Goal: Check status: Check status

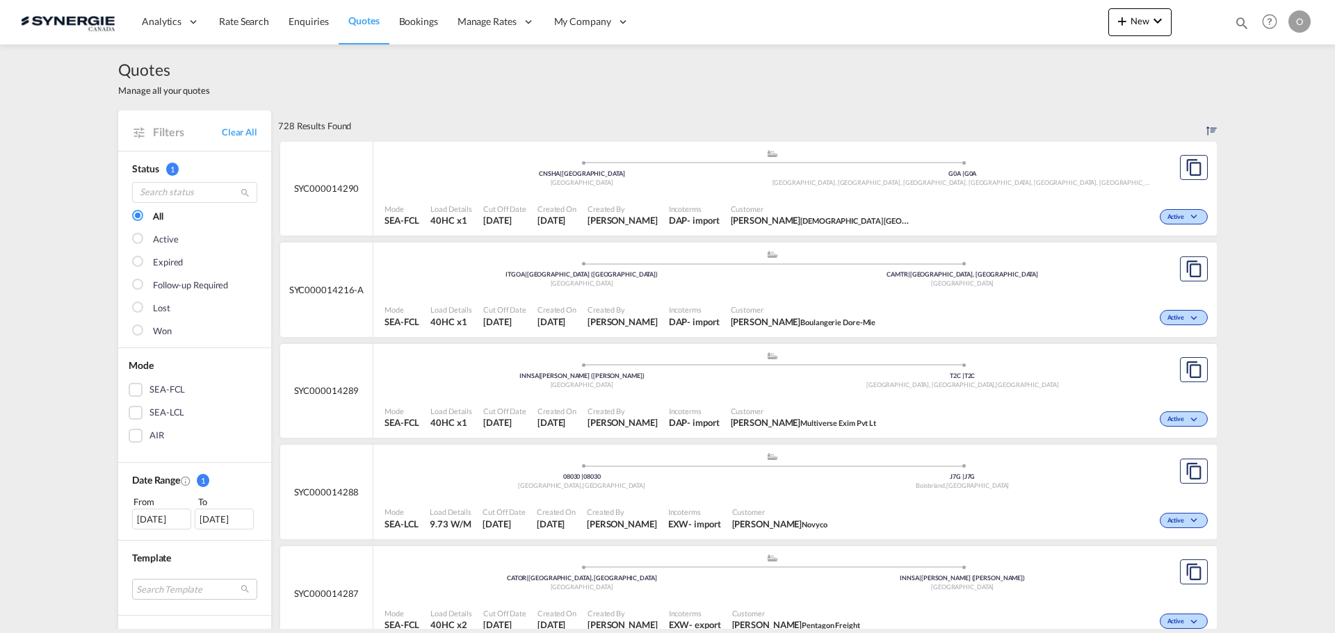
click at [1239, 21] on md-icon "icon-magnify" at bounding box center [1241, 22] width 15 height 15
click at [1016, 26] on select "Bookings Quotes Enquiries" at bounding box center [1020, 22] width 66 height 25
select select "Quotes"
click at [987, 10] on select "Bookings Quotes Enquiries" at bounding box center [1020, 22] width 66 height 25
click at [1082, 21] on input at bounding box center [1136, 22] width 173 height 24
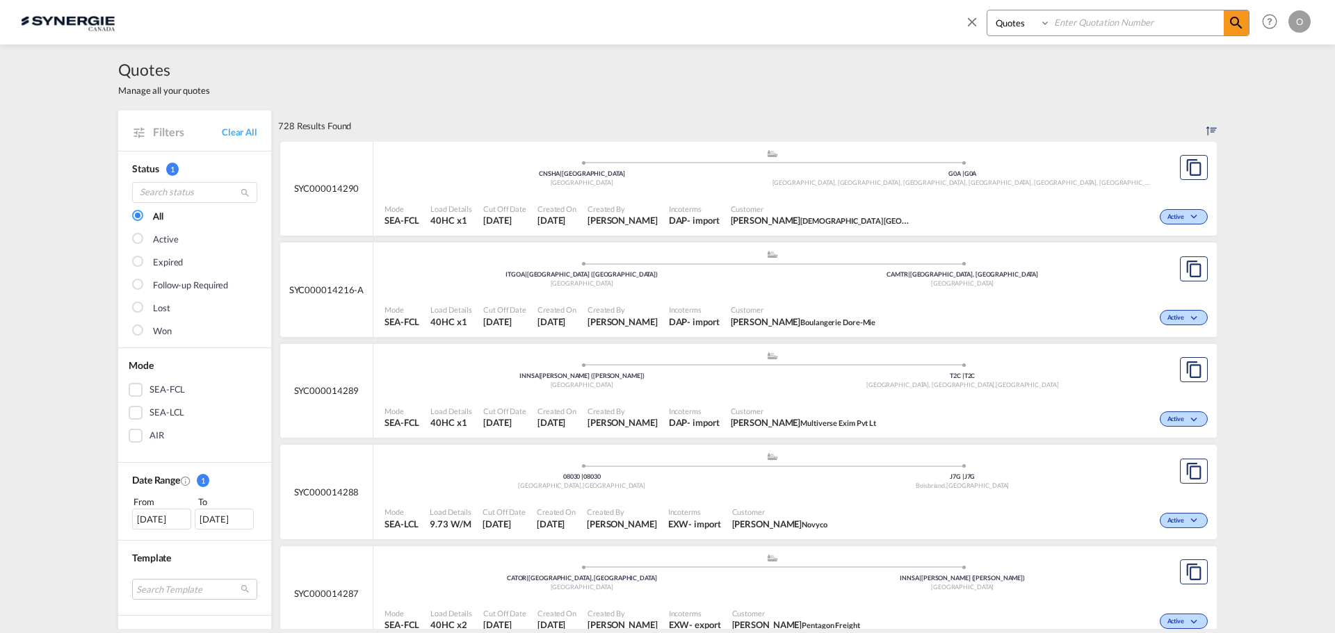
paste input "SYC000014250"
type input "SYC000014250"
click at [1241, 20] on md-icon "icon-magnify" at bounding box center [1235, 23] width 17 height 17
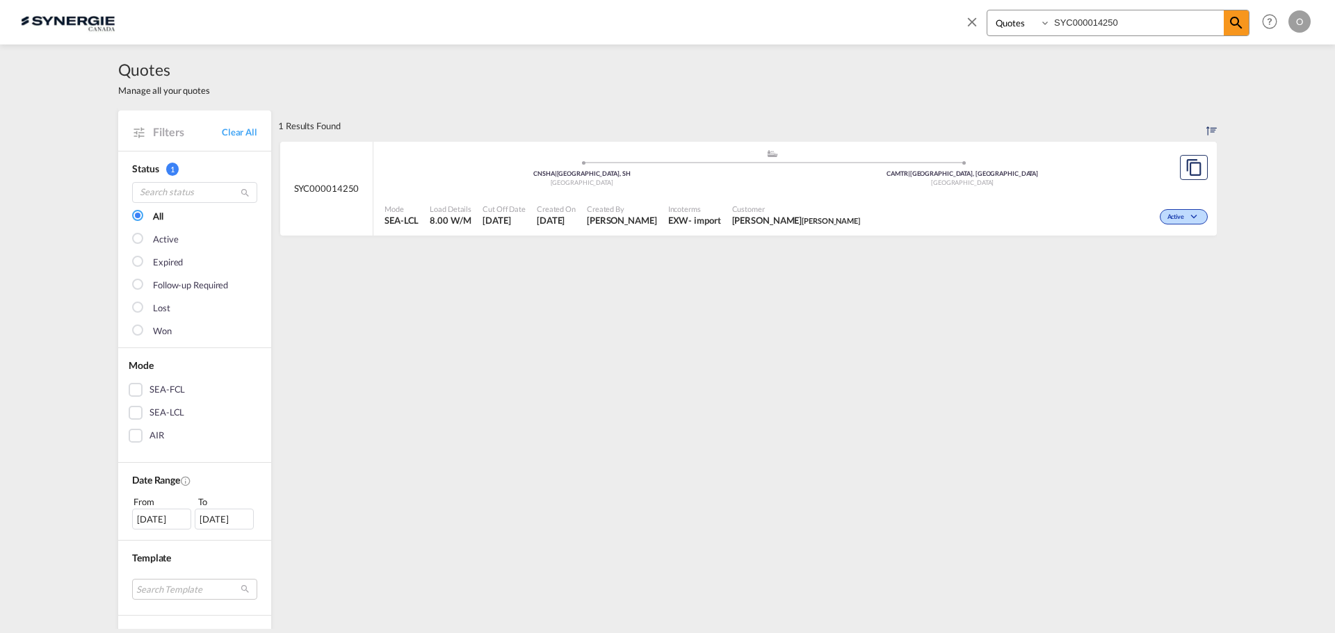
click at [626, 211] on span "Created By" at bounding box center [622, 209] width 70 height 10
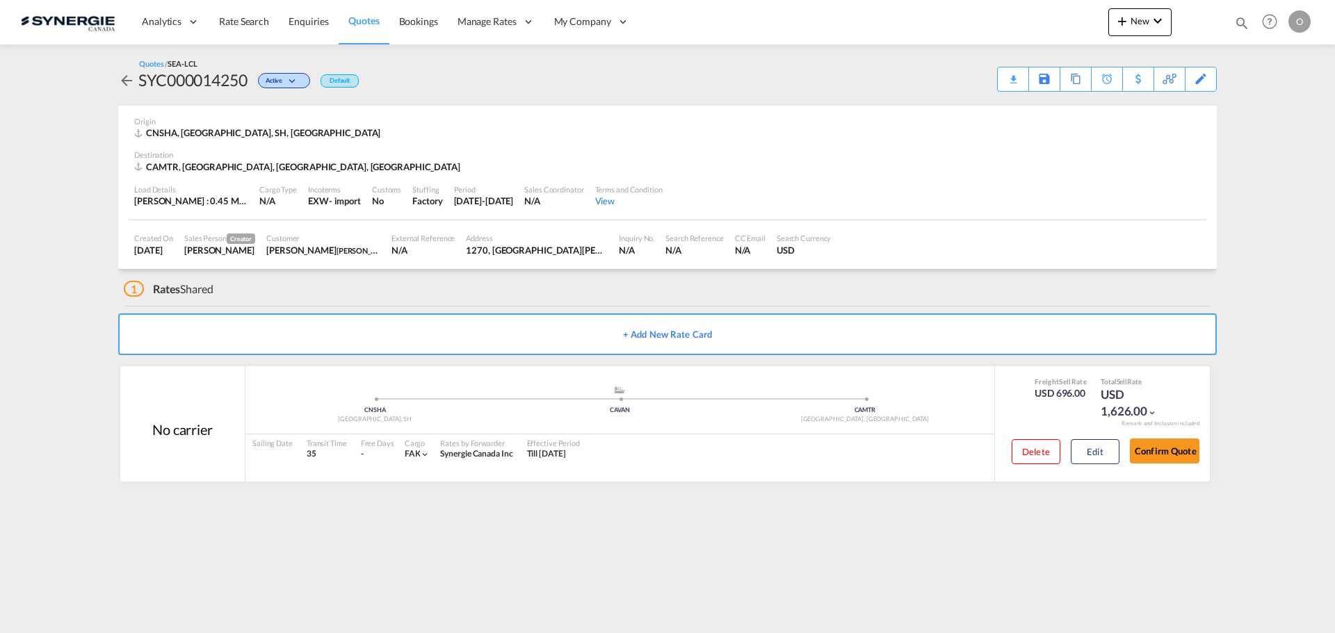
click at [651, 201] on div "View" at bounding box center [628, 201] width 67 height 13
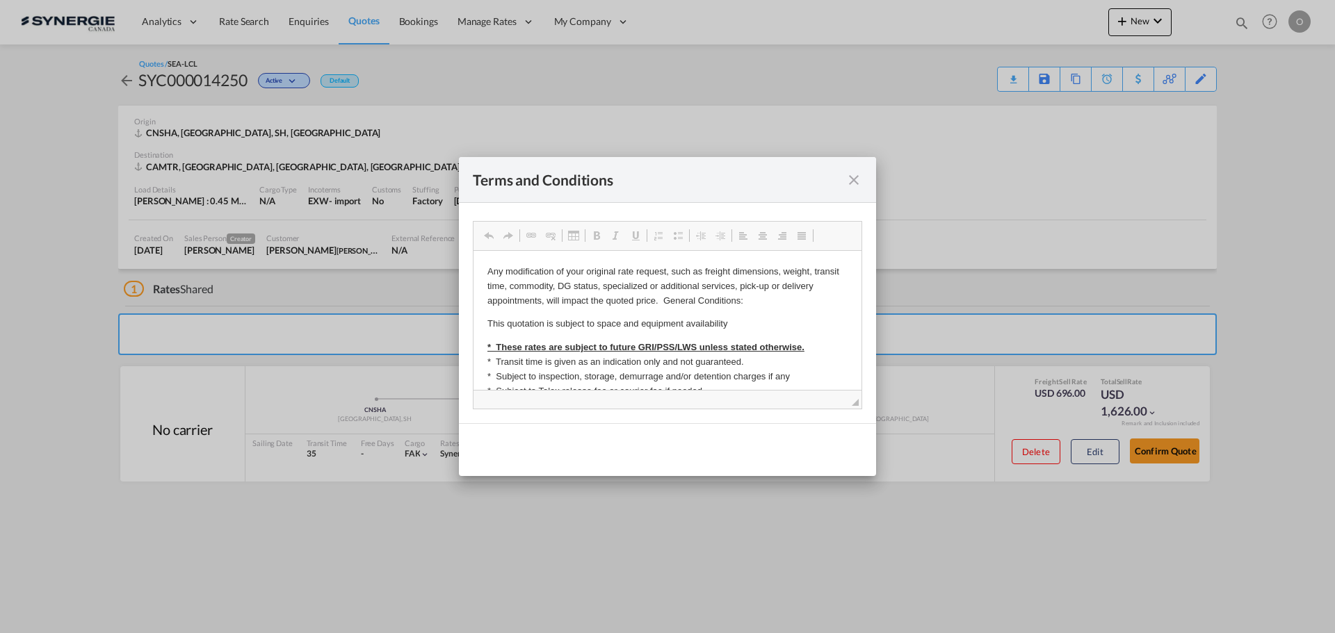
click at [858, 176] on md-icon "icon-close fg-AAA8AD cursor" at bounding box center [853, 180] width 17 height 17
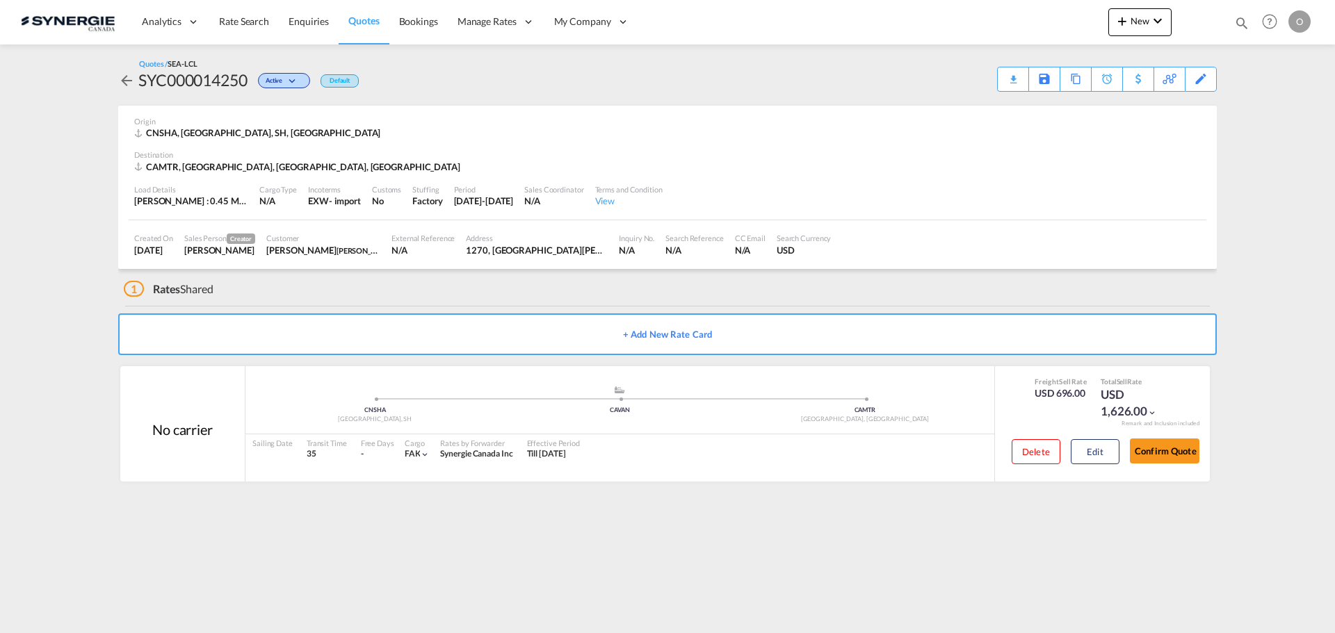
click at [121, 77] on md-icon "icon-arrow-left" at bounding box center [126, 80] width 17 height 17
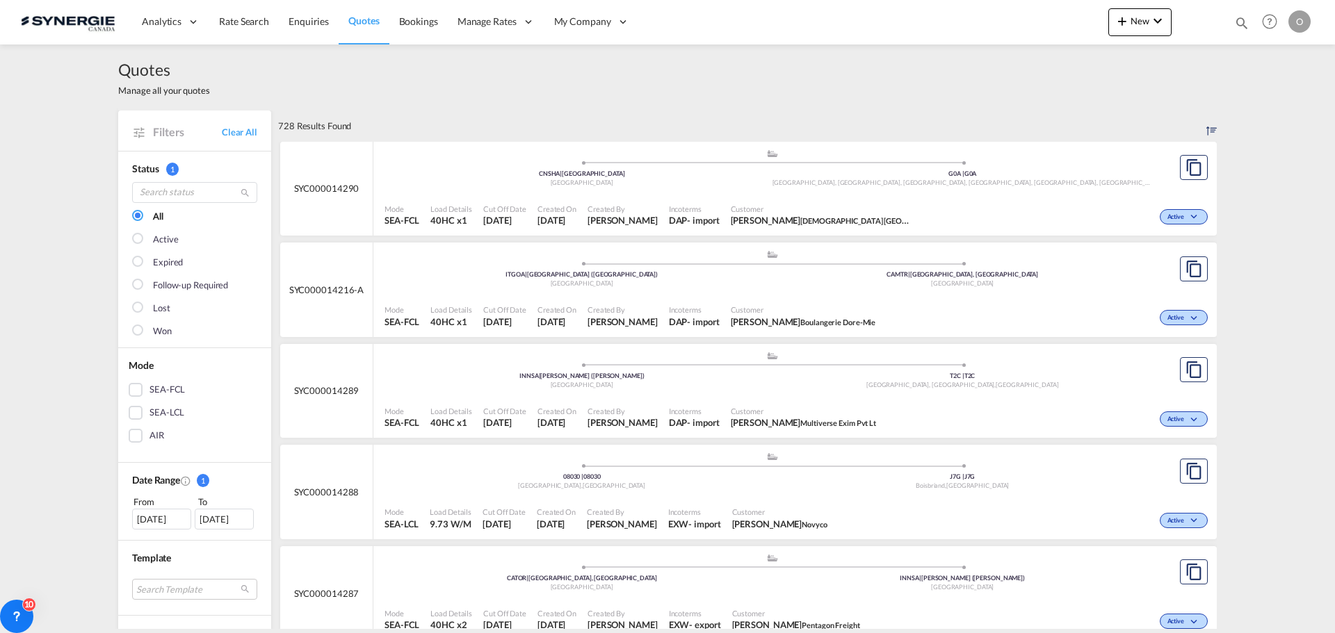
click at [1239, 25] on md-icon "icon-magnify" at bounding box center [1241, 22] width 15 height 15
click at [1009, 17] on select "Bookings Quotes Enquiries" at bounding box center [1020, 22] width 66 height 25
select select "Quotes"
click at [987, 10] on select "Bookings Quotes Enquiries" at bounding box center [1020, 22] width 66 height 25
click at [1098, 26] on input at bounding box center [1136, 22] width 173 height 24
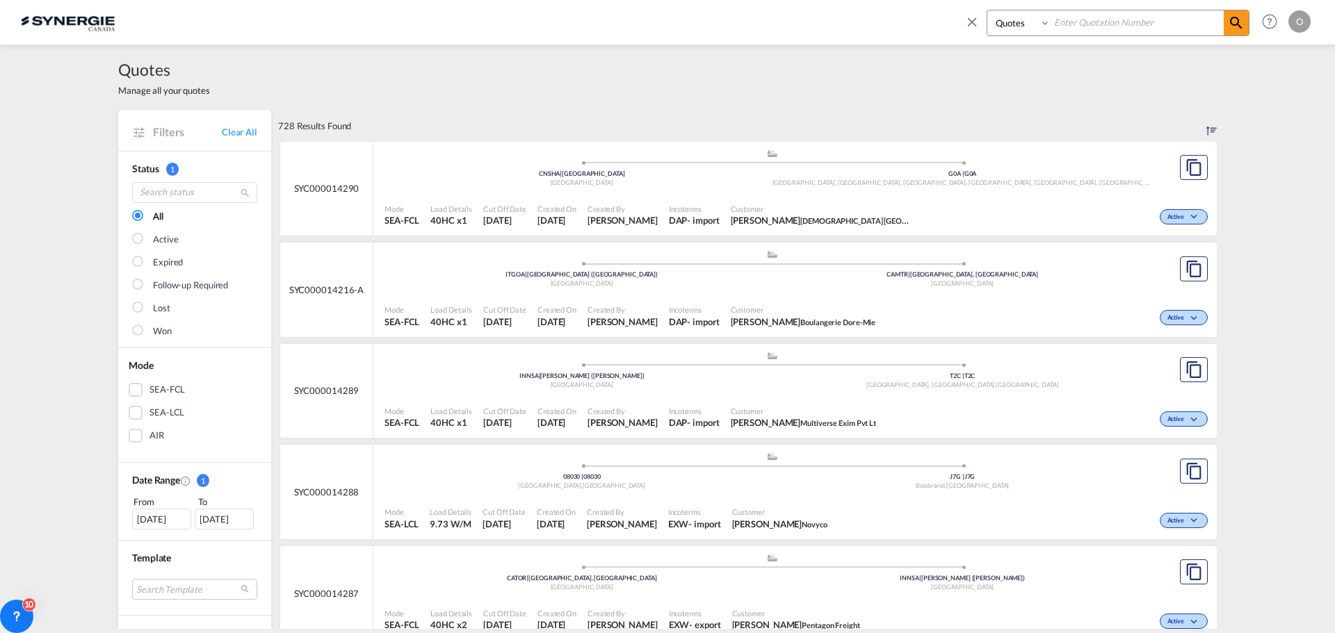
paste input "SYC000014250"
type input "SYC000014250"
click at [1248, 17] on div "Bookings Quotes Enquiries SYC000014250 Help Resources Product Release O My Prof…" at bounding box center [1135, 21] width 358 height 43
click at [1239, 19] on md-icon "icon-magnify" at bounding box center [1235, 23] width 17 height 17
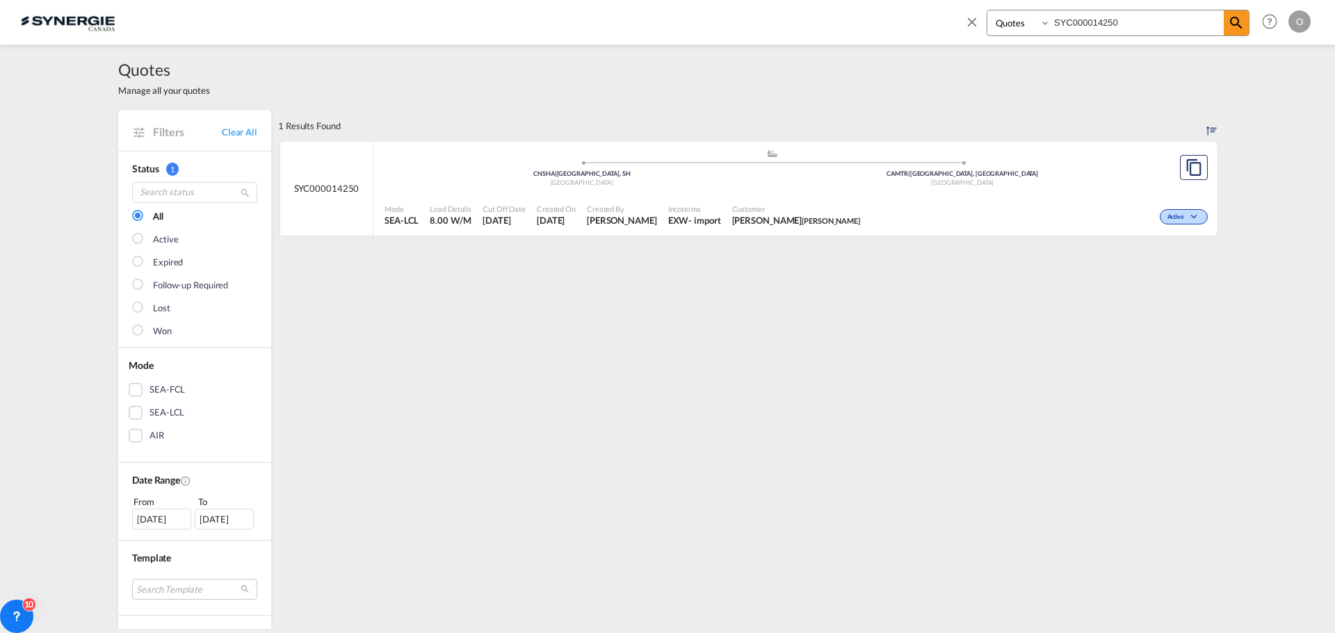
click at [569, 211] on span "Created On" at bounding box center [556, 209] width 39 height 10
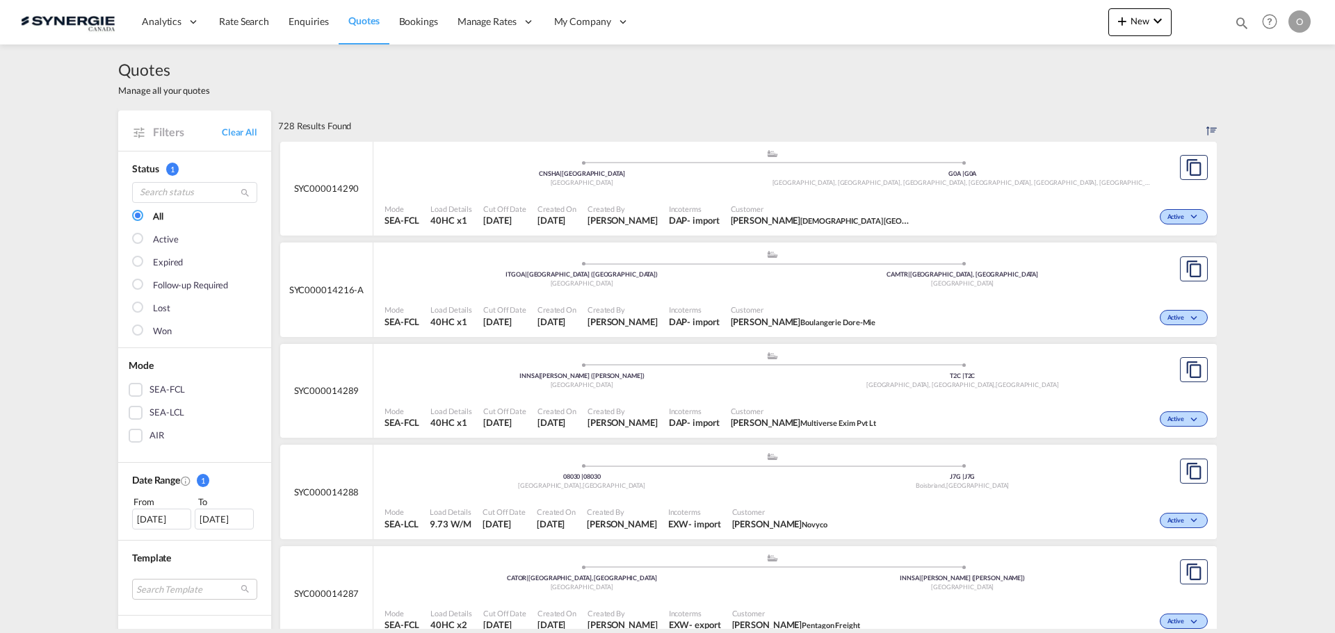
click at [1234, 19] on md-icon "icon-magnify" at bounding box center [1241, 22] width 15 height 15
click at [1023, 23] on select "Bookings Quotes Enquiries" at bounding box center [1020, 22] width 66 height 25
select select "Quotes"
click at [987, 10] on select "Bookings Quotes Enquiries" at bounding box center [1020, 22] width 66 height 25
click at [1084, 27] on input at bounding box center [1136, 22] width 173 height 24
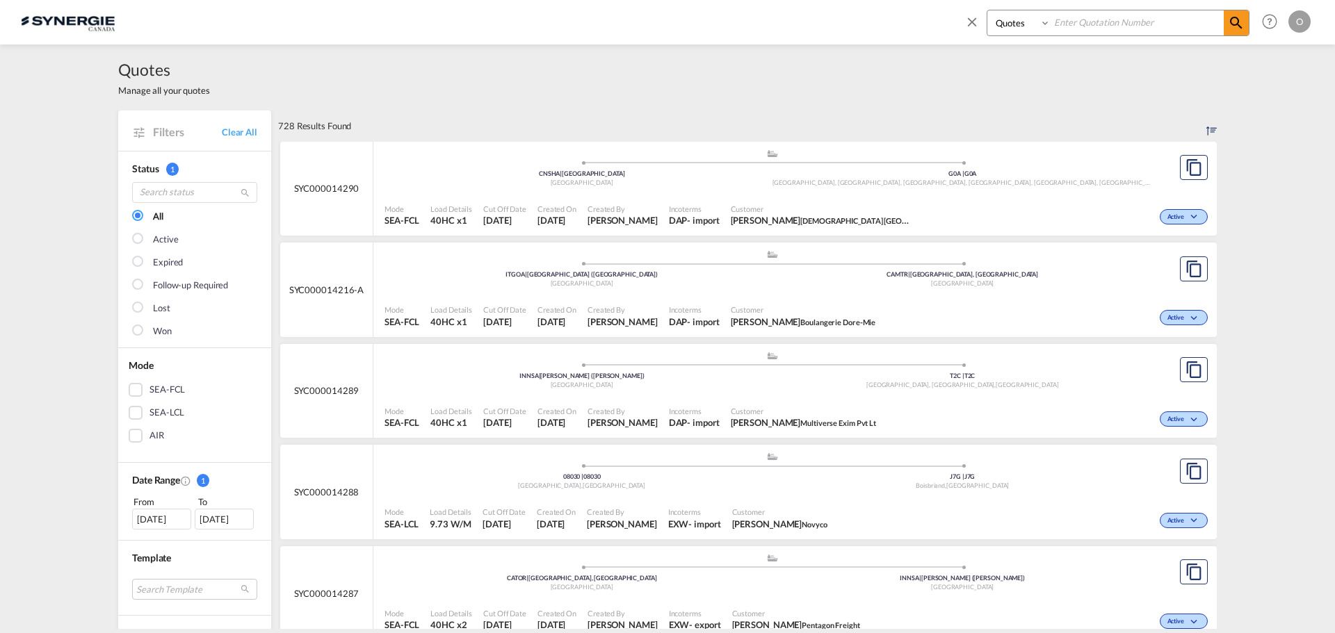
paste input "SYC000014250"
type input "SYC000014250"
click at [1237, 24] on md-icon "icon-magnify" at bounding box center [1235, 23] width 17 height 17
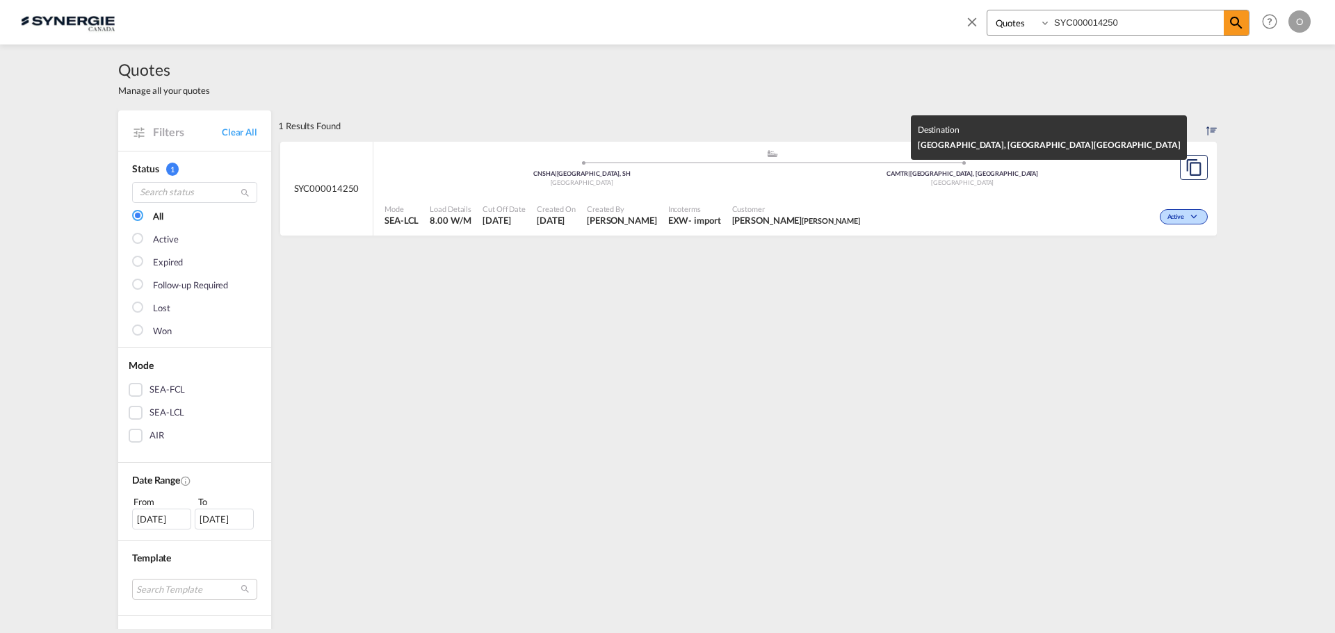
click at [970, 186] on div "Canada" at bounding box center [962, 183] width 381 height 9
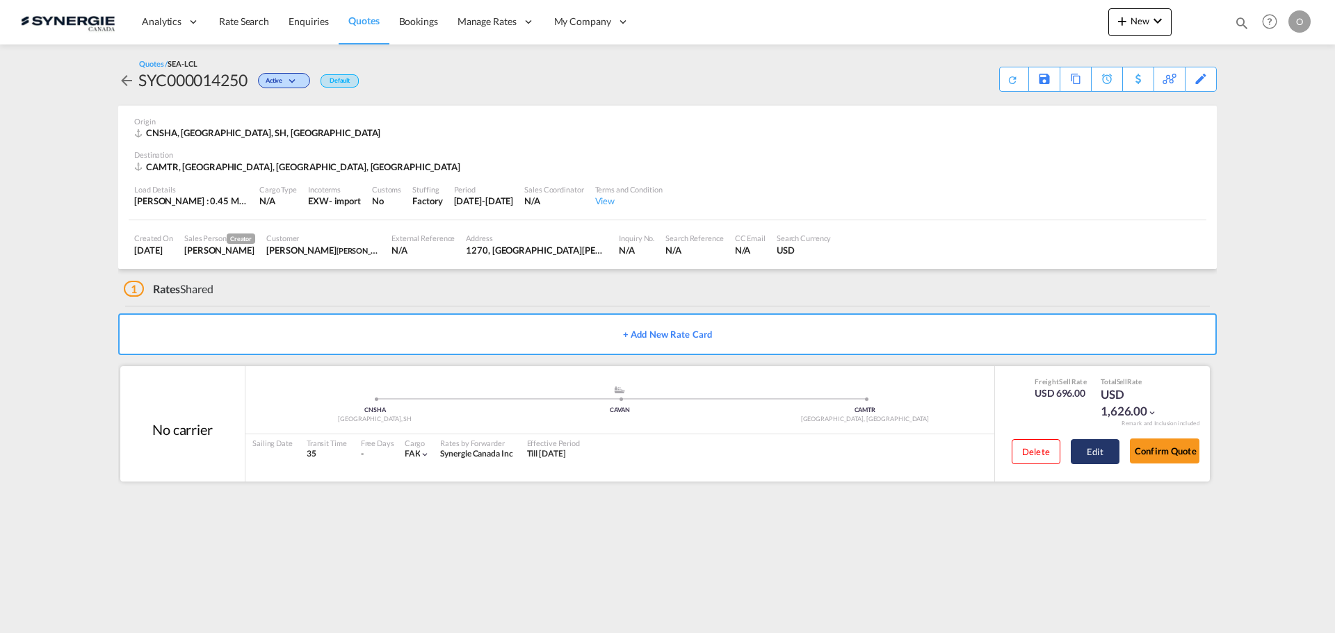
click at [1085, 455] on button "Edit" at bounding box center [1094, 451] width 49 height 25
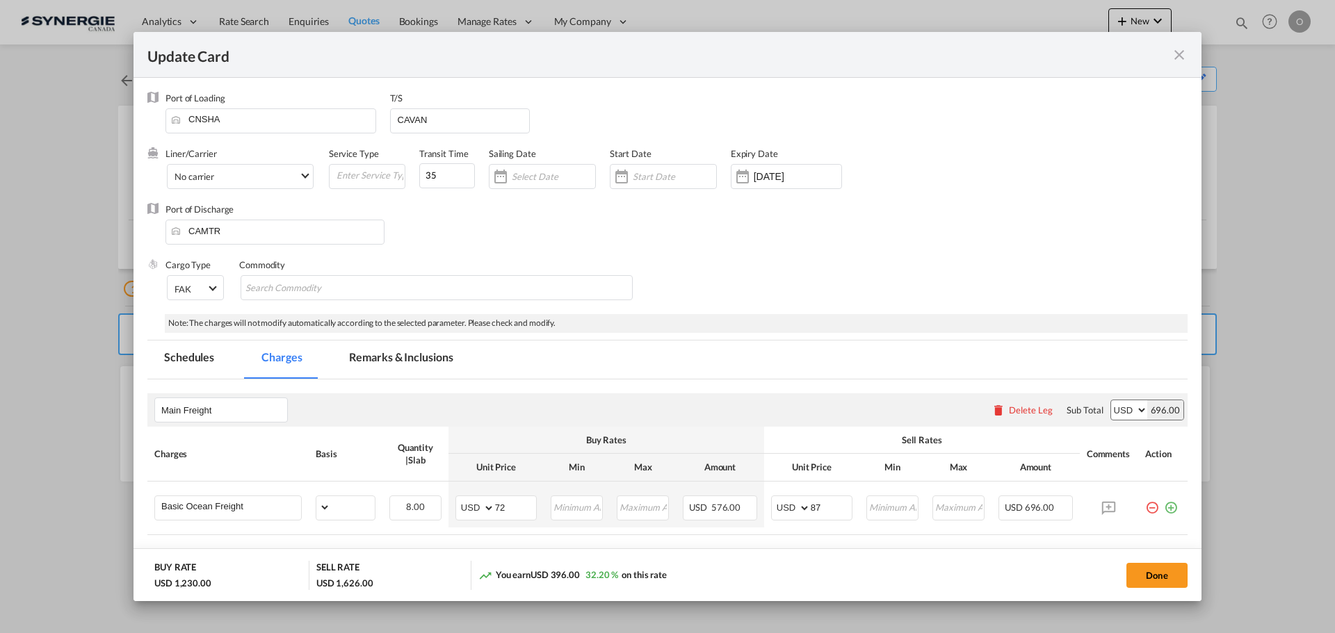
select select "per_w/m"
select select "flat"
select select "per_hbl"
select select "flat"
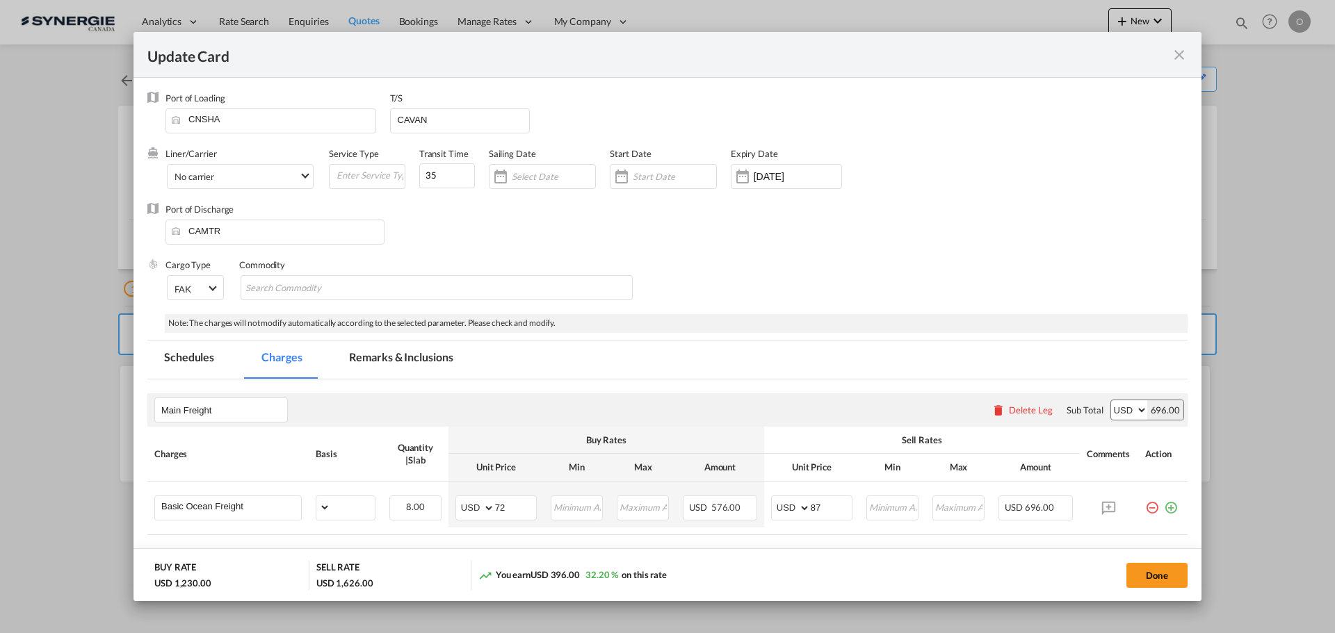
select select "per_bl"
select select "per_shipment"
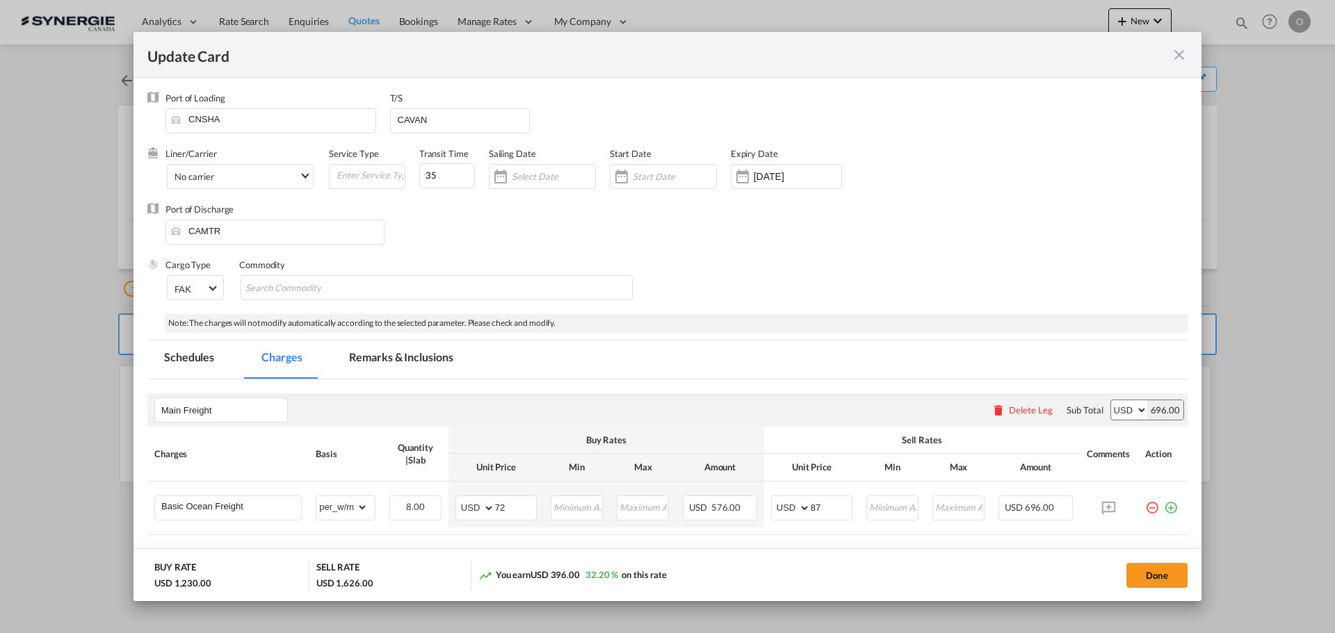
click at [385, 361] on md-tab-item "Remarks & Inclusions" at bounding box center [400, 360] width 137 height 38
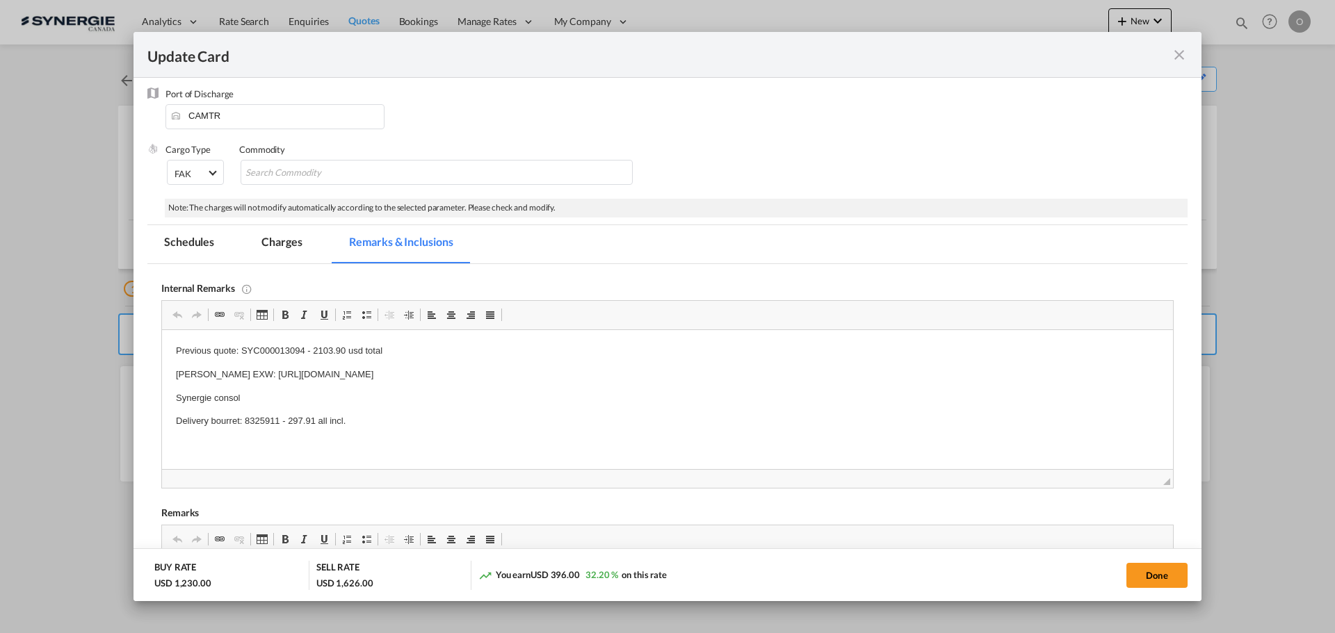
scroll to position [139, 0]
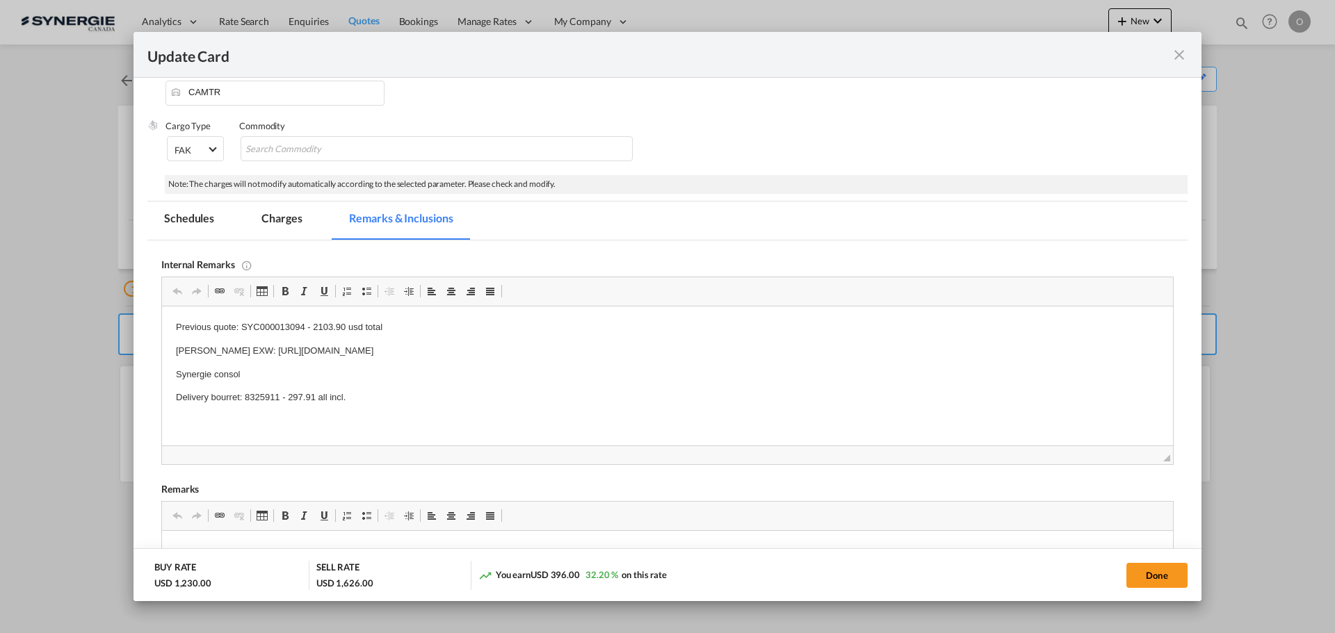
drag, startPoint x: 308, startPoint y: 49, endPoint x: 473, endPoint y: 448, distance: 432.5
click at [1168, 570] on button "Done" at bounding box center [1156, 575] width 61 height 25
type input "[DATE]"
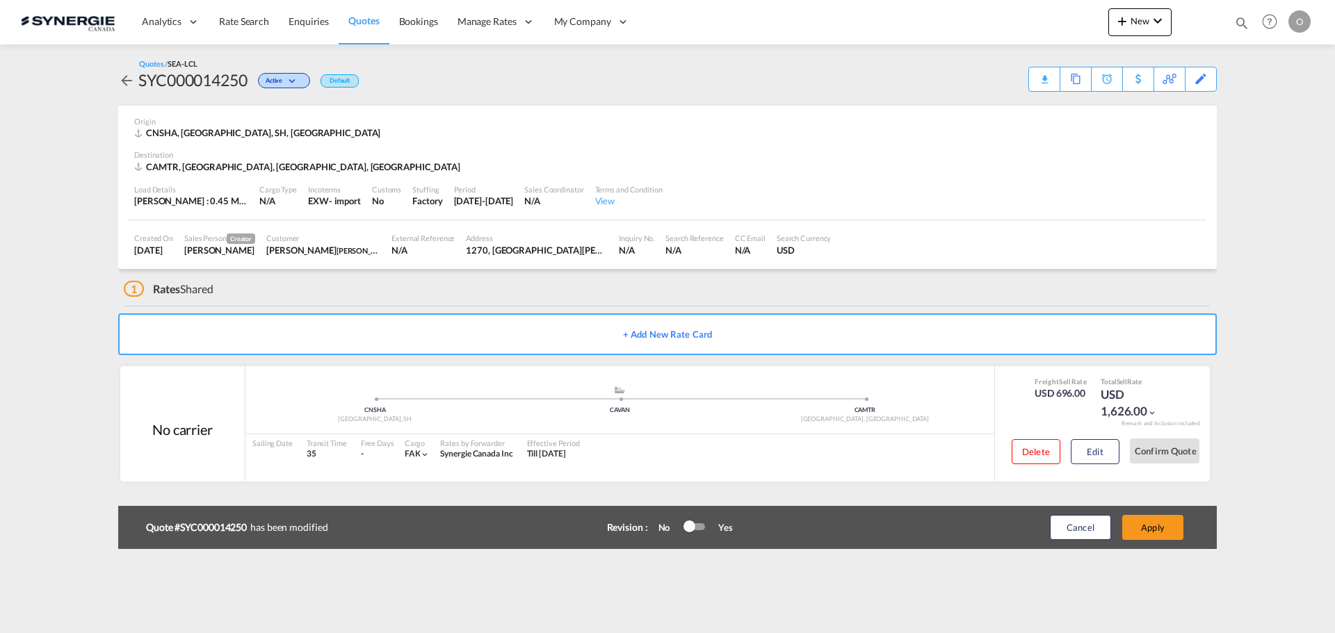
scroll to position [101, 0]
click at [1078, 529] on button "Cancel" at bounding box center [1080, 527] width 61 height 25
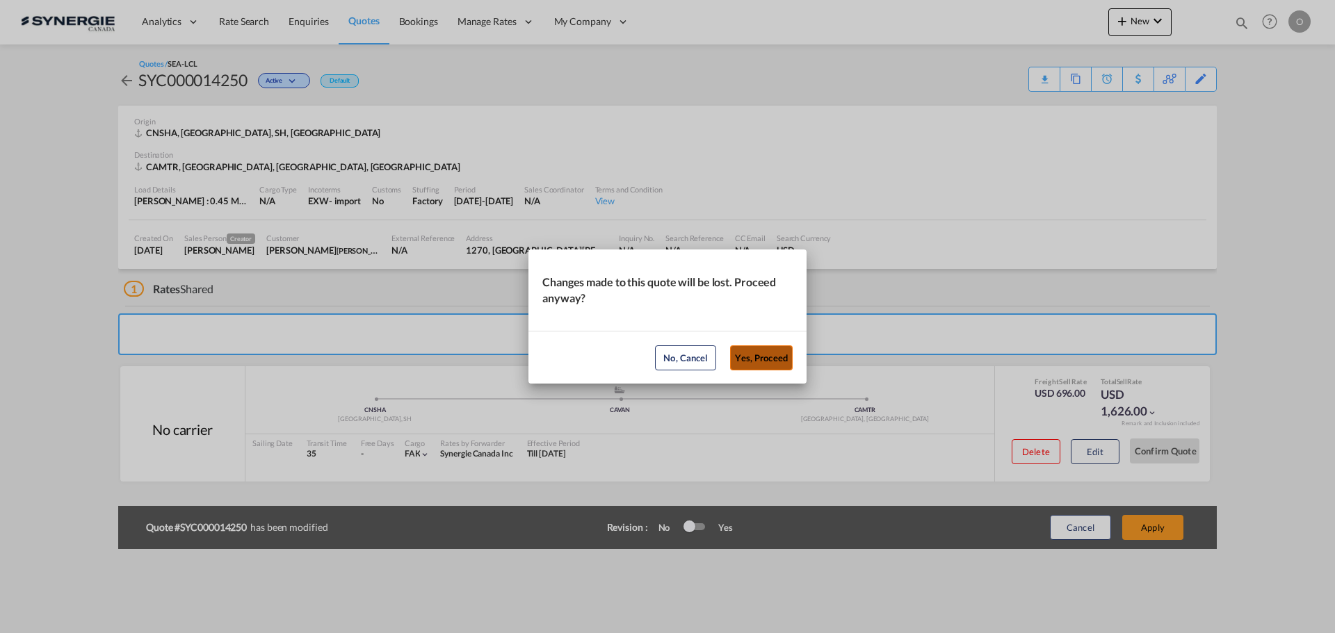
click at [780, 363] on button "Yes, Proceed" at bounding box center [761, 357] width 63 height 25
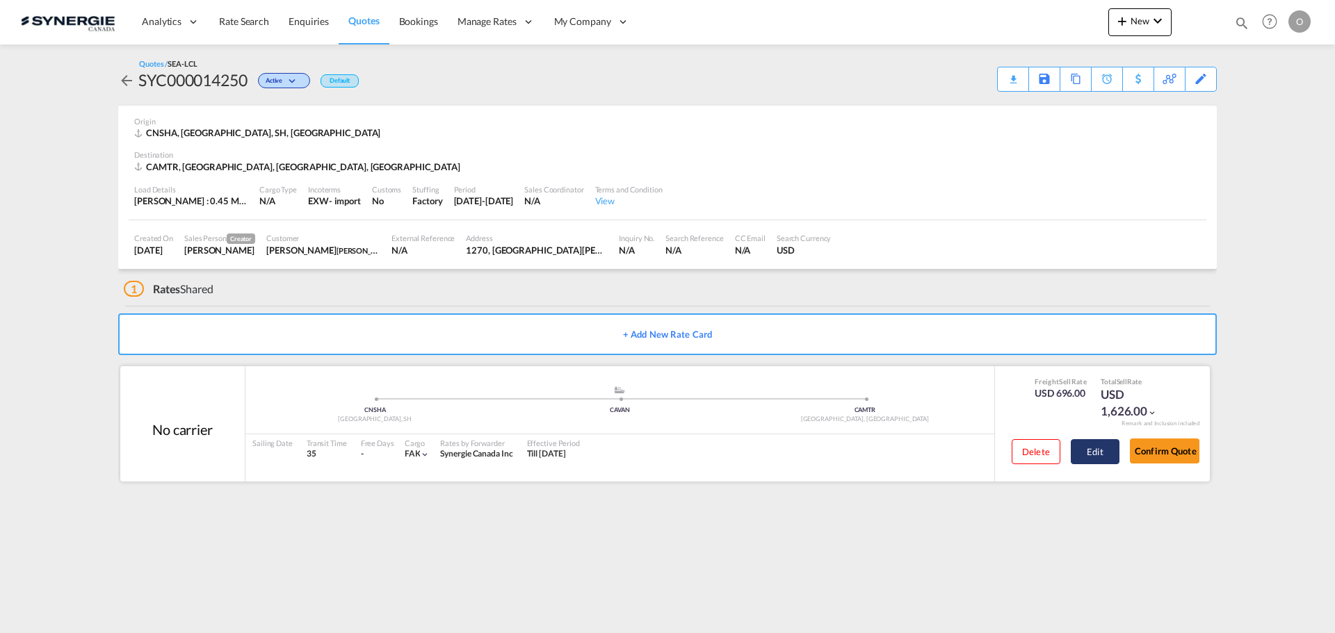
click at [1095, 457] on button "Edit" at bounding box center [1094, 451] width 49 height 25
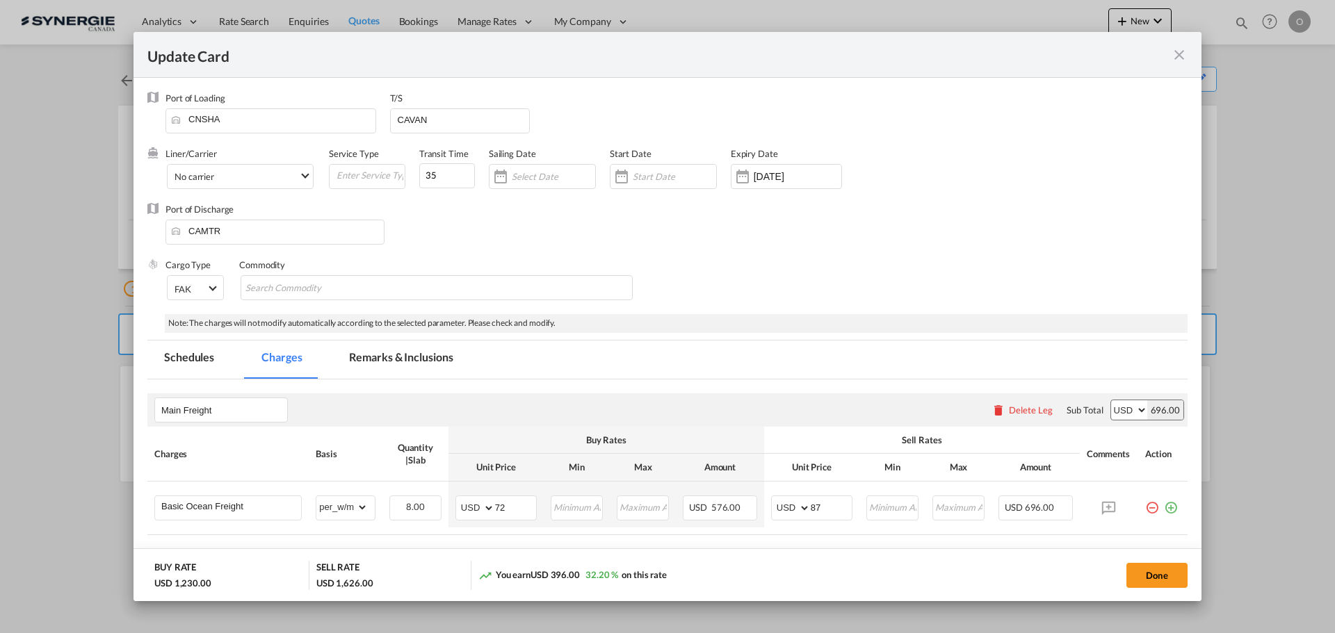
click at [416, 366] on md-tab-item "Remarks & Inclusions" at bounding box center [400, 360] width 137 height 38
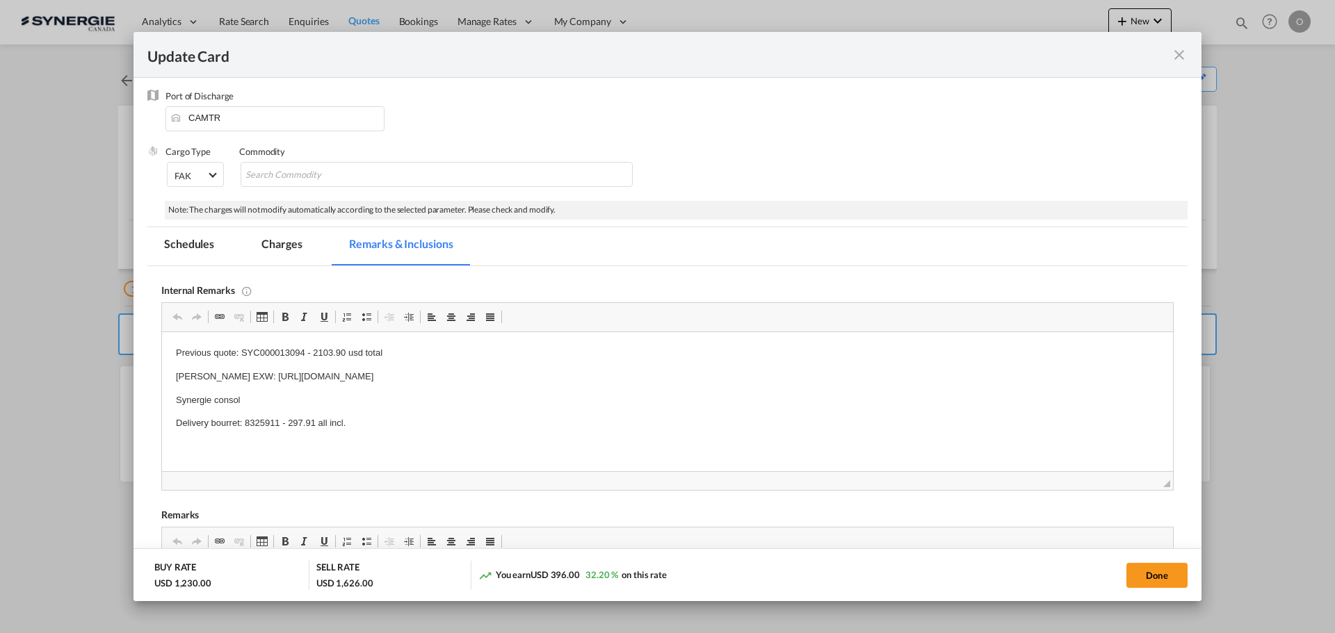
scroll to position [139, 0]
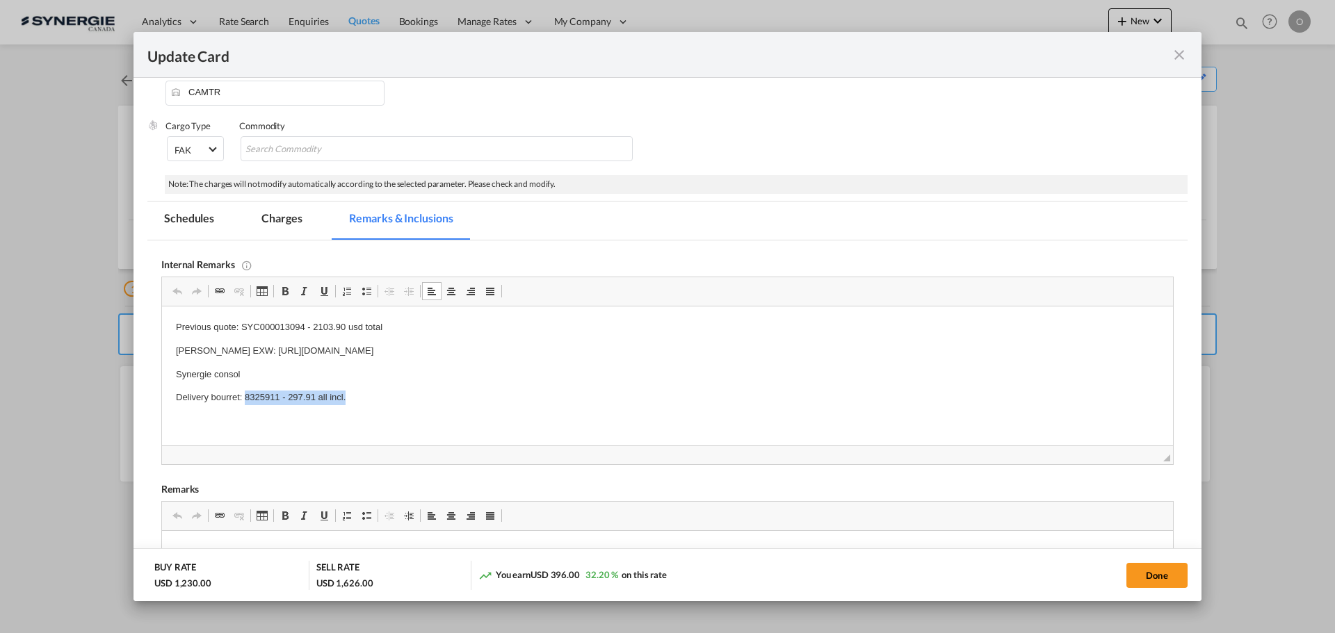
drag, startPoint x: 348, startPoint y: 395, endPoint x: 244, endPoint y: 391, distance: 104.4
click at [244, 391] on p "Delivery bourret: 8325911 - 297.91 all incl." at bounding box center [667, 398] width 983 height 15
click at [309, 434] on span "Copy" at bounding box center [306, 433] width 43 height 20
copy p "8325911 - 297.91 all incl."
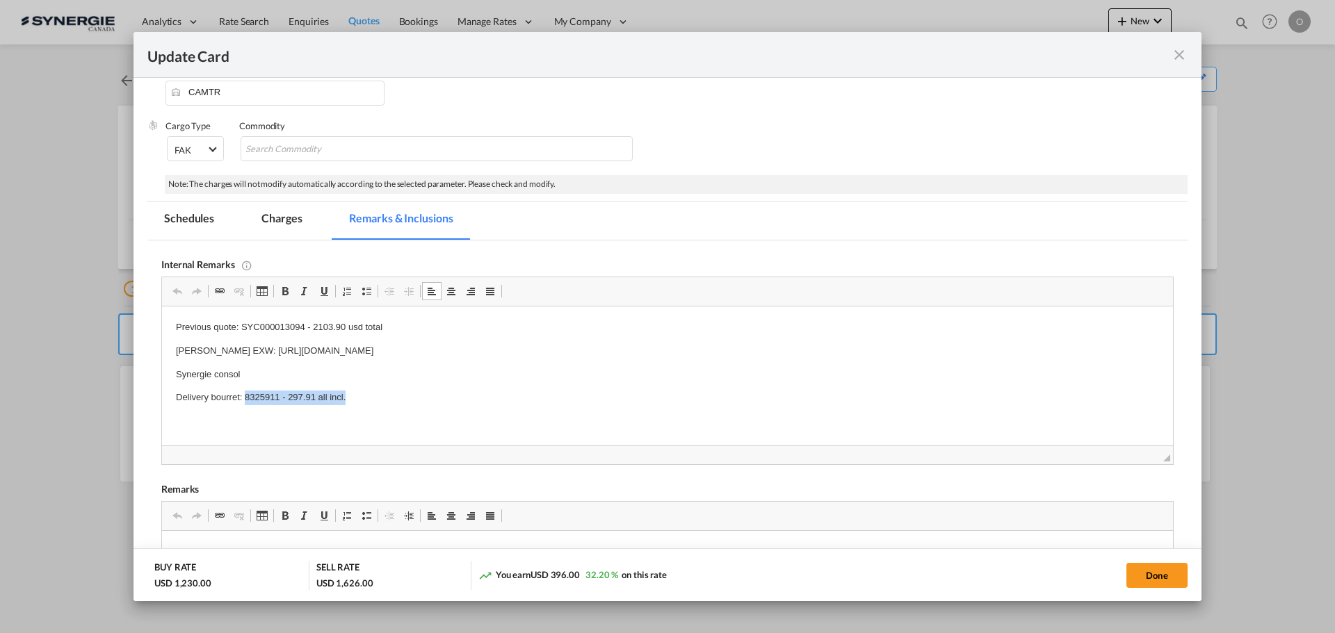
click at [411, 409] on html "Previous quote: SYC000013094 - 2103.90 usd total Everok EXW: [URL][DOMAIN_NAME]…" at bounding box center [667, 363] width 1011 height 113
click at [1179, 57] on md-icon "icon-close fg-AAA8AD m-0 pointer" at bounding box center [1178, 55] width 17 height 17
